Goal: Information Seeking & Learning: Check status

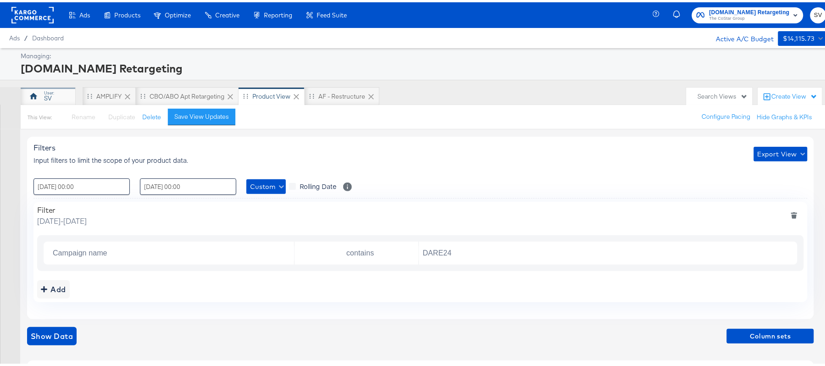
click at [55, 92] on div "SV" at bounding box center [48, 94] width 55 height 18
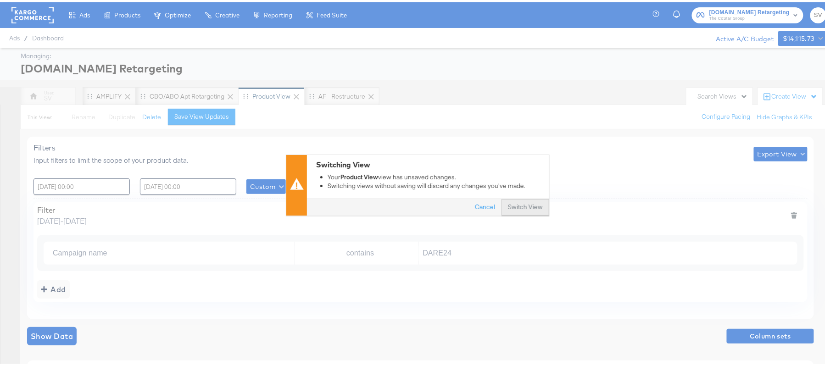
click at [525, 203] on button "Switch View" at bounding box center [525, 205] width 48 height 17
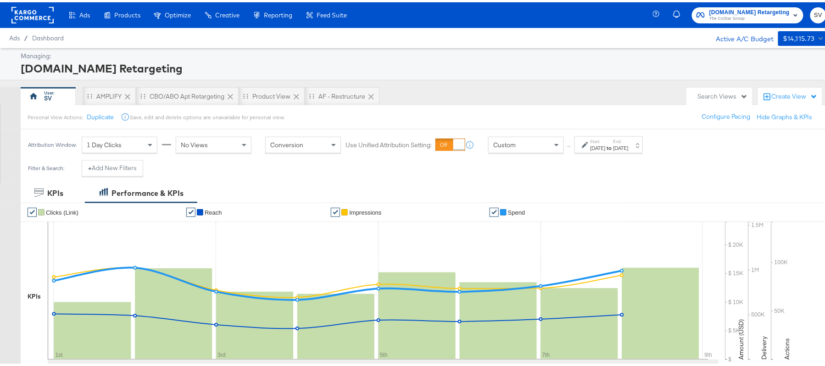
click at [605, 137] on label "Start:" at bounding box center [597, 139] width 15 height 6
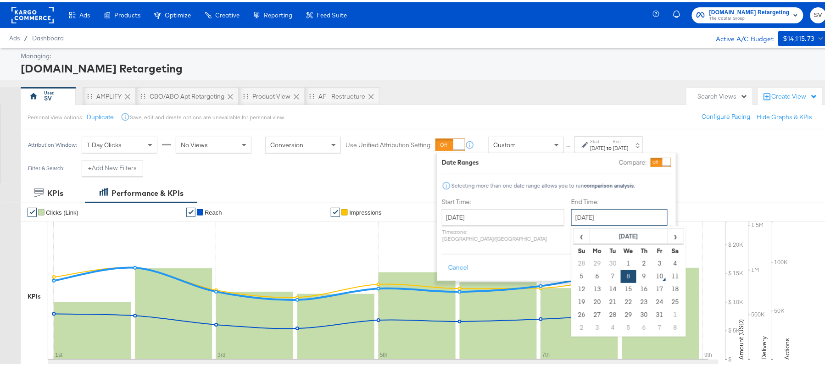
click at [577, 215] on input "[DATE]" at bounding box center [619, 215] width 96 height 17
click at [636, 274] on td "9" at bounding box center [644, 274] width 16 height 13
type input "[DATE]"
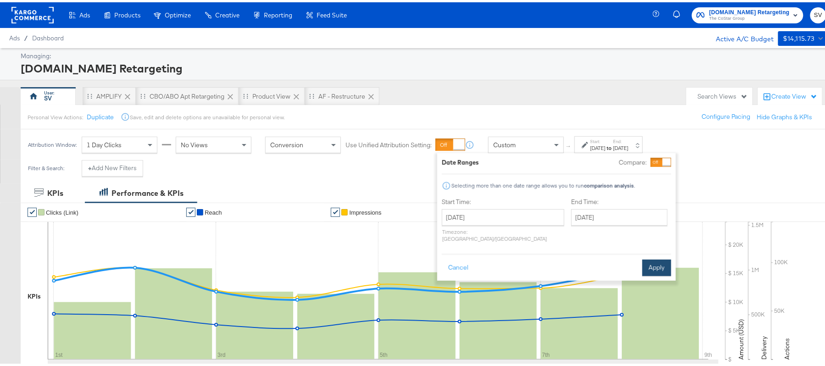
click at [652, 259] on button "Apply" at bounding box center [656, 265] width 29 height 17
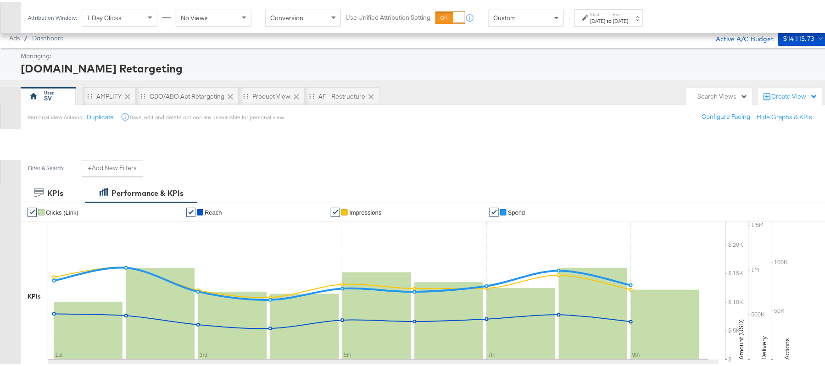
scroll to position [304, 0]
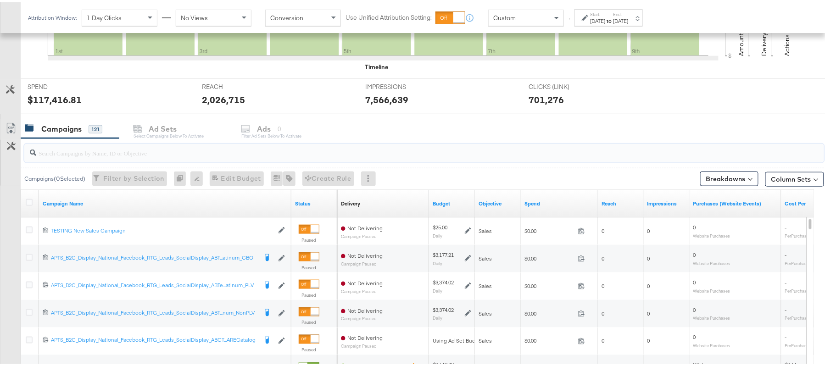
click at [170, 153] on input "search" at bounding box center [393, 147] width 714 height 18
paste input "APTS_B2C_Display_National_Facebook_RTG_Leads_SocialDisplay_Retargeting_Diamond_…"
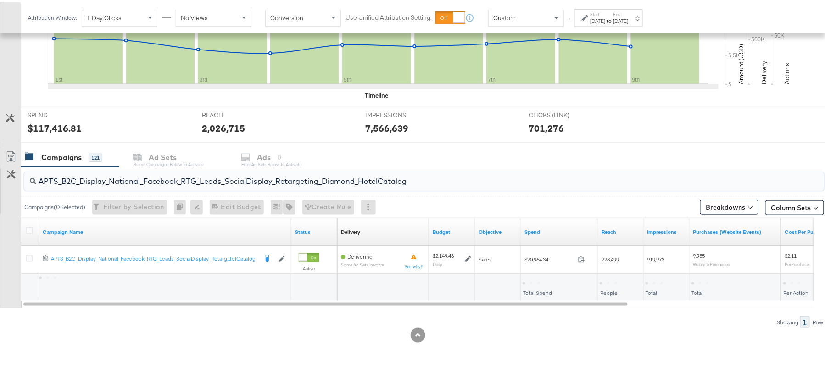
scroll to position [276, 0]
click at [537, 278] on div "$20,964.34" at bounding box center [539, 280] width 35 height 9
copy div "20,964.34"
click at [108, 177] on input "APTS_B2C_Display_National_Facebook_RTG_Leads_SocialDisplay_Retargeting_Diamond_…" at bounding box center [393, 175] width 714 height 18
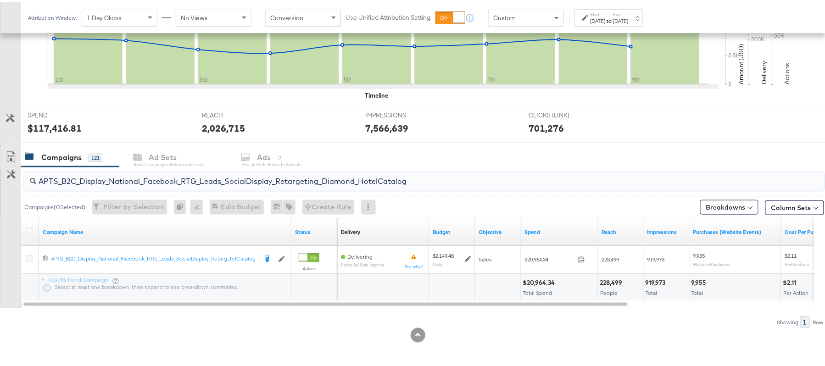
paste input "alwayson_Retargeting_DARE24_DiamondPlatinum"
click at [537, 277] on div "$31,261.32" at bounding box center [537, 280] width 31 height 9
copy div "31,261.32"
click at [114, 172] on input "APTS_B2C_Display_National_Facebook_RTG_Leads_SocialDisplay_alwayson_Retargeting…" at bounding box center [393, 175] width 714 height 18
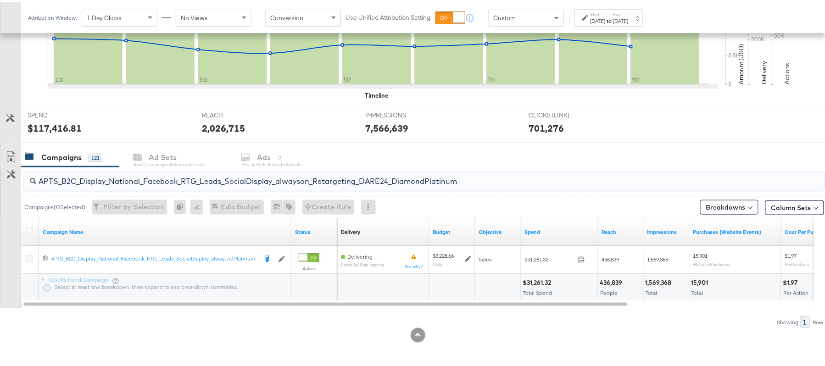
paste input "FR_B2C_Display_National_Facebook_RTG_Leads_SocialDisplay_alwayson_Retargeting_FR"
click at [542, 277] on div "$5,880.38" at bounding box center [538, 280] width 32 height 9
copy div "$5,880.38"
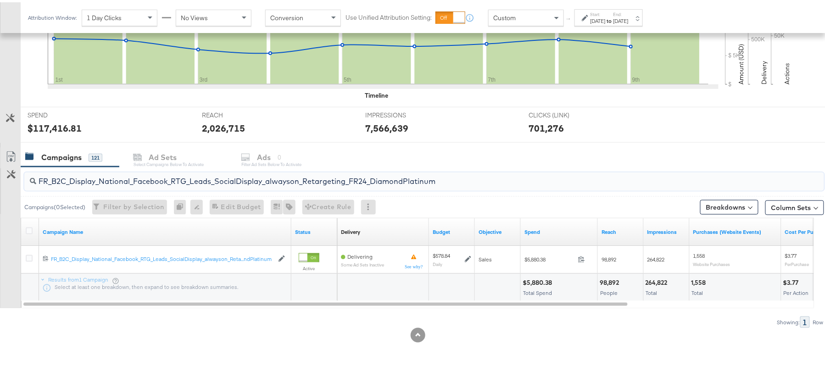
click at [131, 171] on input "FR_B2C_Display_National_Facebook_RTG_Leads_SocialDisplay_alwayson_Retargeting_F…" at bounding box center [393, 175] width 714 height 18
paste input "AF_B2C_Display_National_Facebook_RTG_Leads_SocialDisplay_alwayson_Retargeting_AF"
click at [540, 277] on div "$1,785.55" at bounding box center [537, 280] width 30 height 9
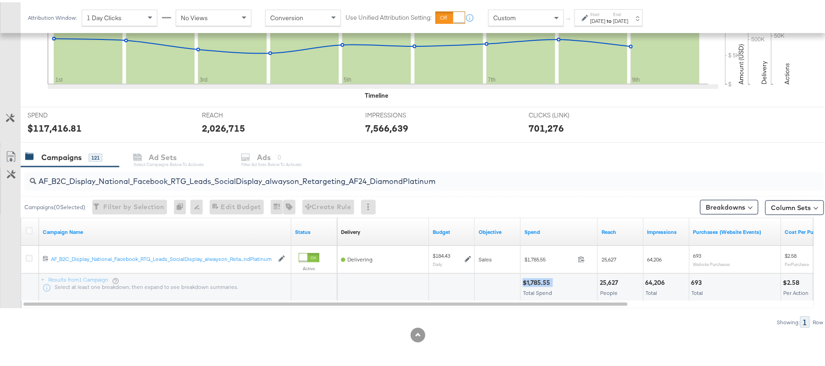
copy div "$1,785.55"
click at [127, 177] on input "AF_B2C_Display_National_Facebook_RTG_Leads_SocialDisplay_alwayson_Retargeting_A…" at bounding box center [393, 175] width 714 height 18
paste input "HL_B2C_Display_National_Facebook_RTG_Leads_SocialDisplay_alwayson_Retargeting_A…"
click at [535, 281] on div "$1,466.99" at bounding box center [537, 280] width 30 height 9
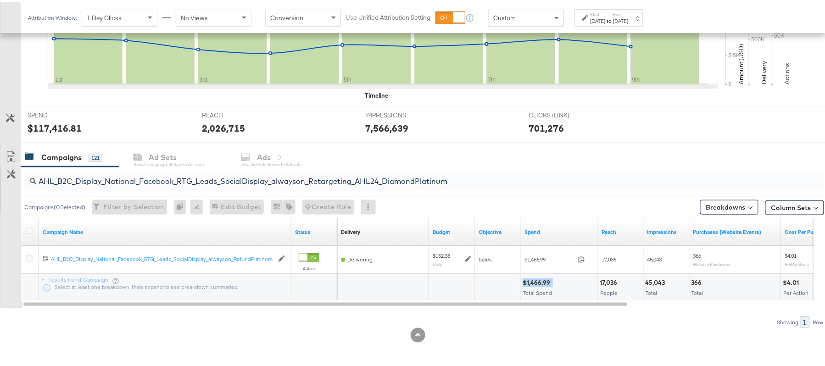
click at [535, 281] on div "$1,466.99" at bounding box center [537, 280] width 30 height 9
copy div "$1,466.99"
click at [159, 163] on div "Campaigns 121 Ad Sets Select Campaigns below to activate Ads 0 Filter Ad Sets b…" at bounding box center [428, 155] width 814 height 20
click at [156, 173] on input "AHL_B2C_Display_National_Facebook_RTG_Leads_SocialDisplay_alwayson_Retargeting_…" at bounding box center [393, 175] width 714 height 18
paste input "PTS_B2C_Display_National_Facebook_PRO_Traffic_SocialDisplay_alwayson_ASC_DARE24…"
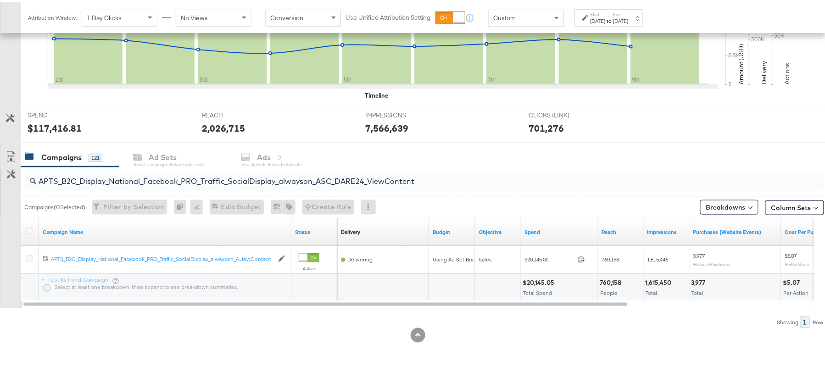
click at [540, 279] on div "$20,145.05" at bounding box center [539, 280] width 34 height 9
copy div "$20,145.05"
click at [112, 175] on input "APTS_B2C_Display_National_Facebook_PRO_Traffic_SocialDisplay_alwayson_ASC_DARE2…" at bounding box center [393, 175] width 714 height 18
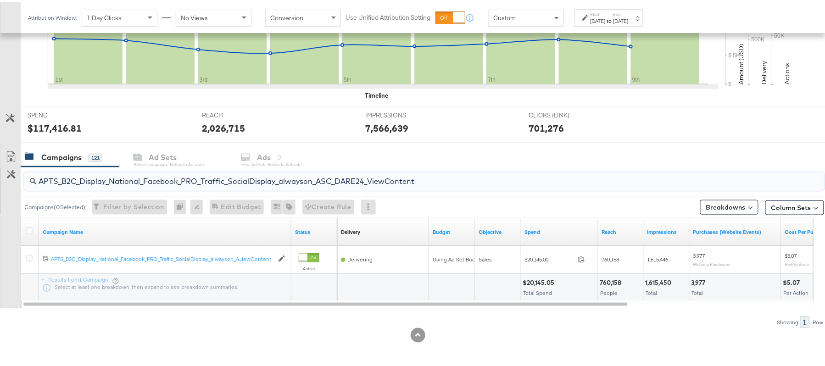
paste input "Leads_SocialDisplay_alwayson_ASC_DARE24_Purchase"
click at [536, 279] on div "$14,697.51" at bounding box center [538, 280] width 32 height 9
copy div "$14,697.51"
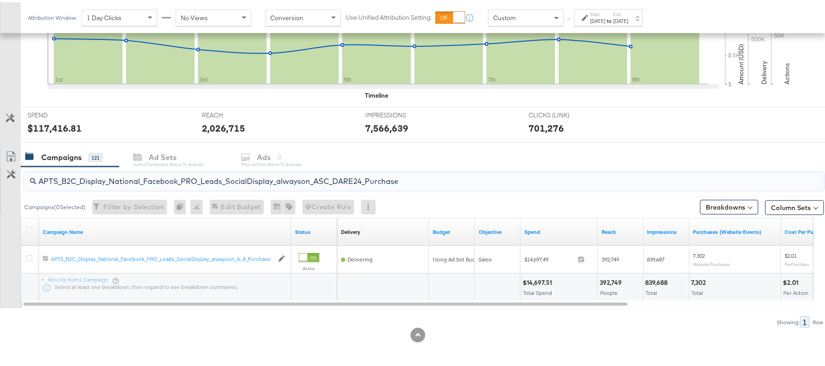
click at [136, 171] on input "APTS_B2C_Display_National_Facebook_PRO_Leads_SocialDisplay_alwayson_ASC_DARE24_…" at bounding box center [393, 175] width 714 height 18
paste input "F_B2C_Display_National_Facebook_PRO_Traffic_SocialDisplay_alwayson_ASC_AF24_Vie…"
click at [539, 282] on div "$566.37" at bounding box center [535, 280] width 26 height 9
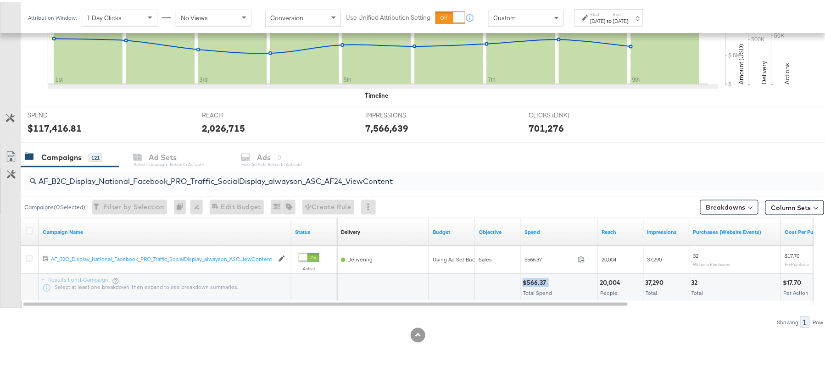
copy div "$566.37"
click at [91, 171] on input "AF_B2C_Display_National_Facebook_PRO_Traffic_SocialDisplay_alwayson_ASC_AF24_Vi…" at bounding box center [393, 175] width 714 height 18
paste input "FR_B2C_Display_National_Facebook_PRO_Traffic_SocialDisplay_alwayson_ASC_FR"
click at [536, 274] on div "$3,648.51 Total Spend" at bounding box center [558, 285] width 77 height 28
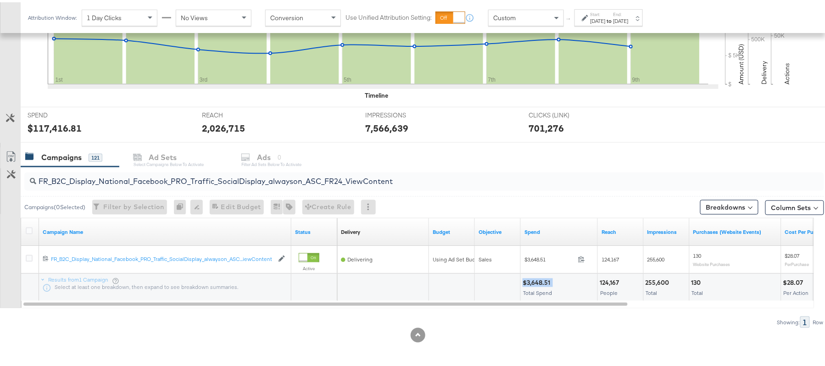
click at [536, 274] on div "$3,648.51 Total Spend" at bounding box center [558, 285] width 77 height 28
copy div "$3,648.51"
click at [123, 179] on input "FR_B2C_Display_National_Facebook_PRO_Traffic_SocialDisplay_alwayson_ASC_FR24_Vi…" at bounding box center [393, 175] width 714 height 18
paste input "AHL_B2C_Display_National_Facebook_PRO_Traffic_SocialDisplay_alwayson_ASC_AHL"
type input "AHL_B2C_Display_National_Facebook_PRO_Traffic_SocialDisplay_alwayson_ASC_AHL24_…"
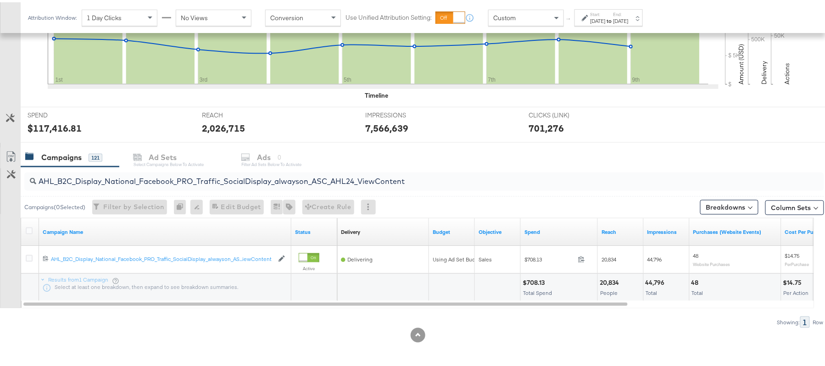
click at [537, 278] on div "$708.13" at bounding box center [534, 280] width 25 height 9
copy div "$708.13"
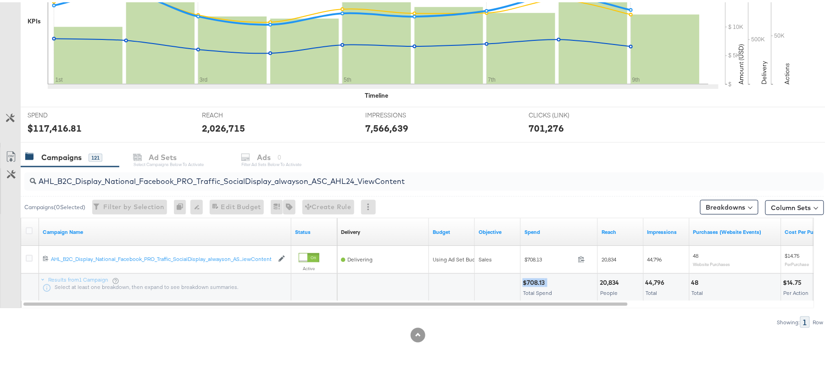
scroll to position [0, 0]
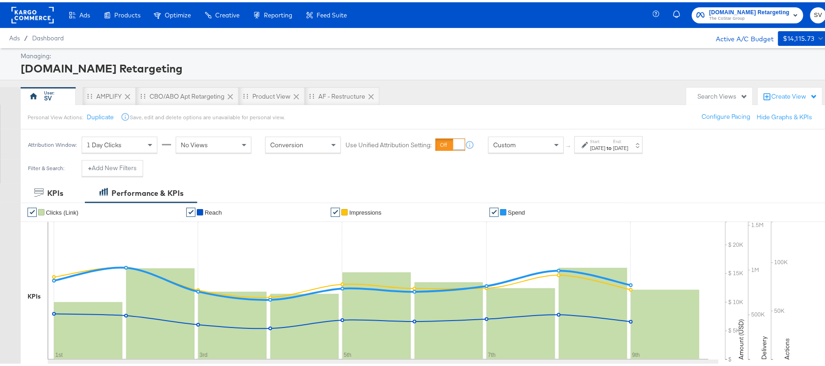
click at [752, 12] on span "[DOMAIN_NAME] Retargeting" at bounding box center [749, 11] width 80 height 10
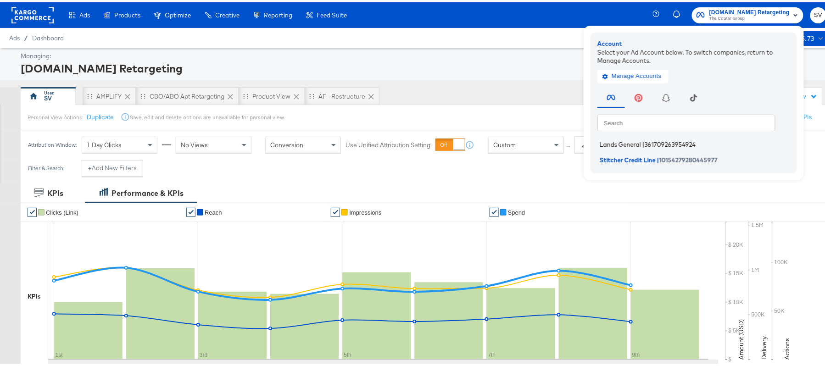
click at [611, 140] on span "Lands General" at bounding box center [619, 141] width 41 height 7
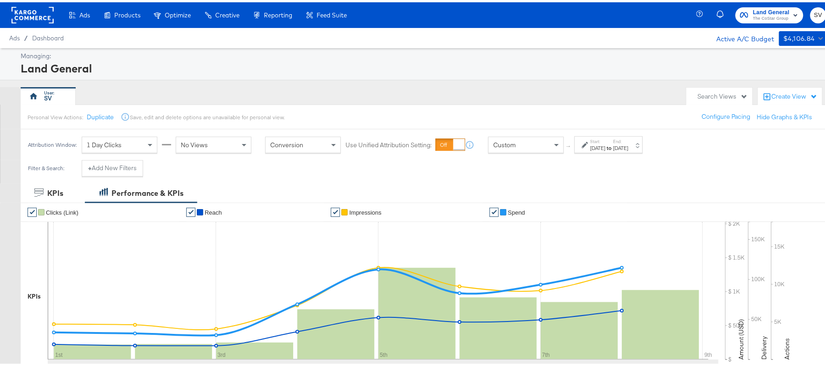
click at [540, 116] on div "Personal View Actions: Duplicate Save, edit and delete options are unavailable …" at bounding box center [427, 114] width 815 height 25
click at [605, 145] on div "[DATE]" at bounding box center [597, 145] width 15 height 7
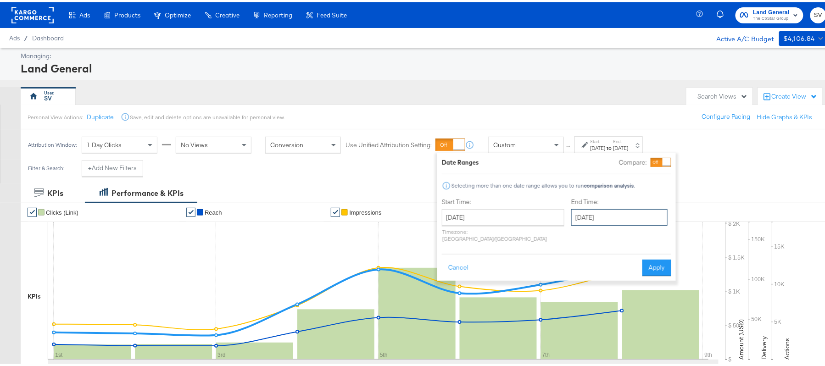
click at [586, 217] on input "[DATE]" at bounding box center [619, 215] width 96 height 17
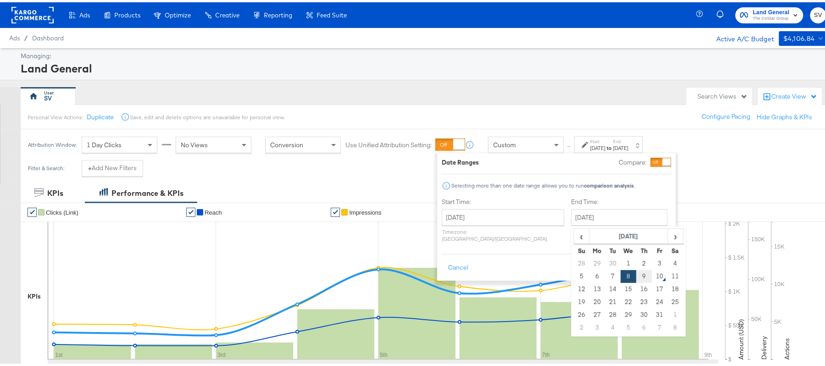
click at [636, 272] on td "9" at bounding box center [644, 274] width 16 height 13
type input "[DATE]"
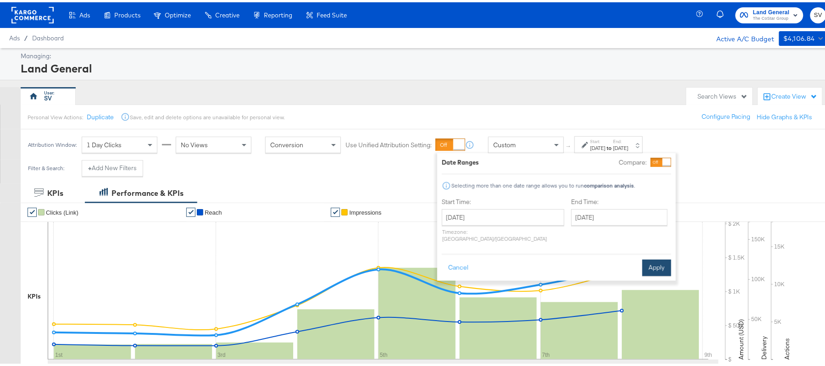
click at [646, 258] on button "Apply" at bounding box center [656, 265] width 29 height 17
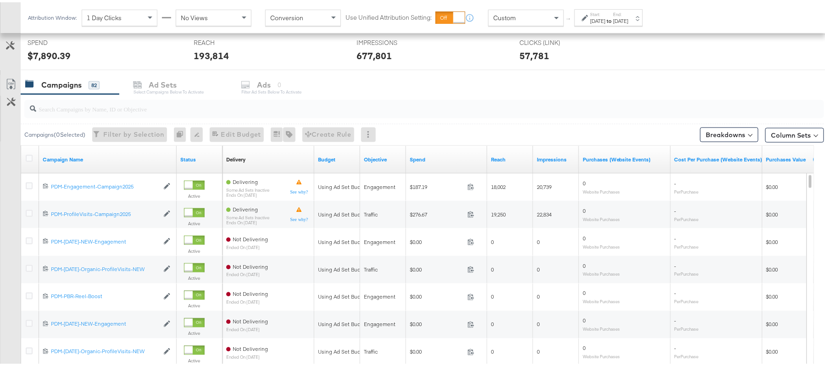
scroll to position [349, 0]
click at [165, 111] on input "search" at bounding box center [393, 102] width 714 height 18
paste input "B2C_LAND_KC_RT_Sig_24"
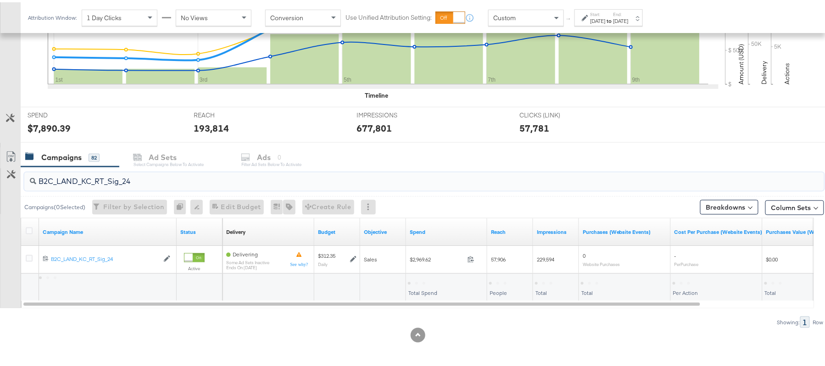
scroll to position [276, 0]
click at [420, 276] on div "$2,969.62" at bounding box center [423, 280] width 30 height 9
copy div "$2,969.62"
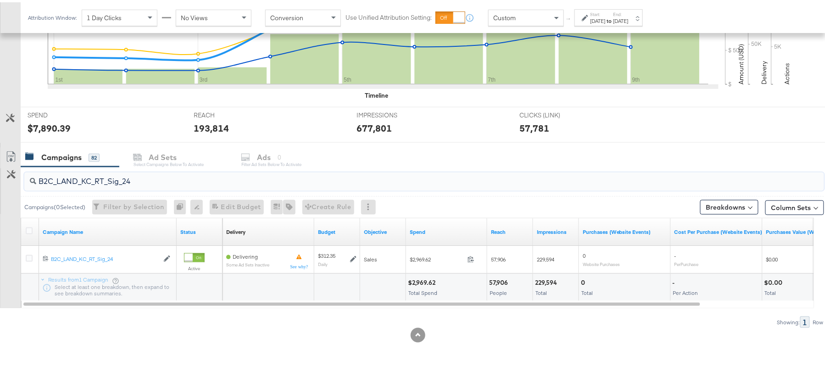
click at [127, 179] on input "B2C_LAND_KC_RT_Sig_24" at bounding box center [393, 175] width 714 height 18
paste input "B_Ecommerce_KC_Retargeting_LW&LOA_Traffic"
click at [417, 279] on div "$145.18" at bounding box center [420, 280] width 24 height 9
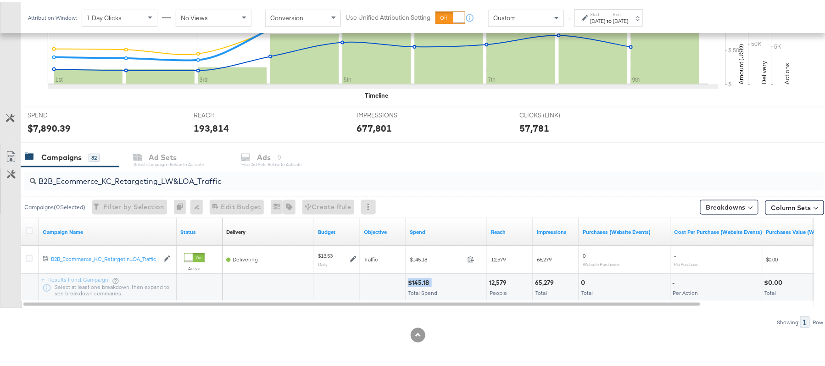
copy div "$145.18"
click at [127, 177] on input "B2B_Ecommerce_KC_Retargeting_LW&LOA_Traffic" at bounding box center [393, 175] width 714 height 18
paste input "KC_Retargeting_Prospects & Clients_Conversions"
click at [421, 279] on div "$144.95" at bounding box center [420, 280] width 25 height 9
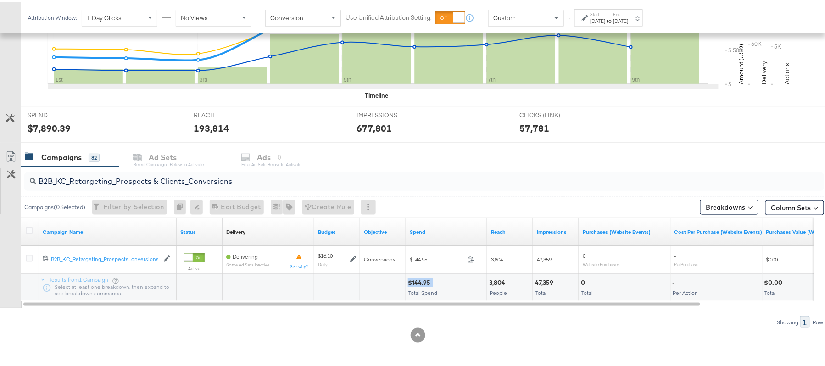
click at [421, 279] on div "$144.95" at bounding box center [420, 280] width 25 height 9
copy div "$144.95"
click at [128, 171] on input "B2B_KC_Retargeting_Prospects & Clients_Conversions" at bounding box center [393, 175] width 714 height 18
paste input "C_LAND_KC_Pros_Sig"
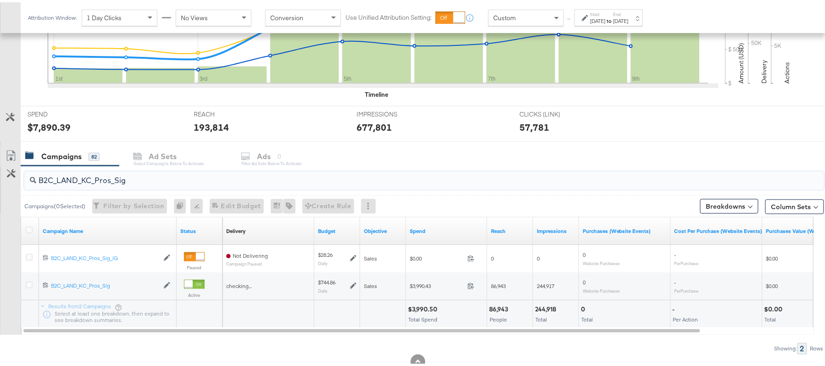
type input "B2C_LAND_KC_Pros_Sig"
click at [421, 304] on div "$3,990.50" at bounding box center [424, 307] width 32 height 9
copy div "$3,990.50"
